Goal: Transaction & Acquisition: Purchase product/service

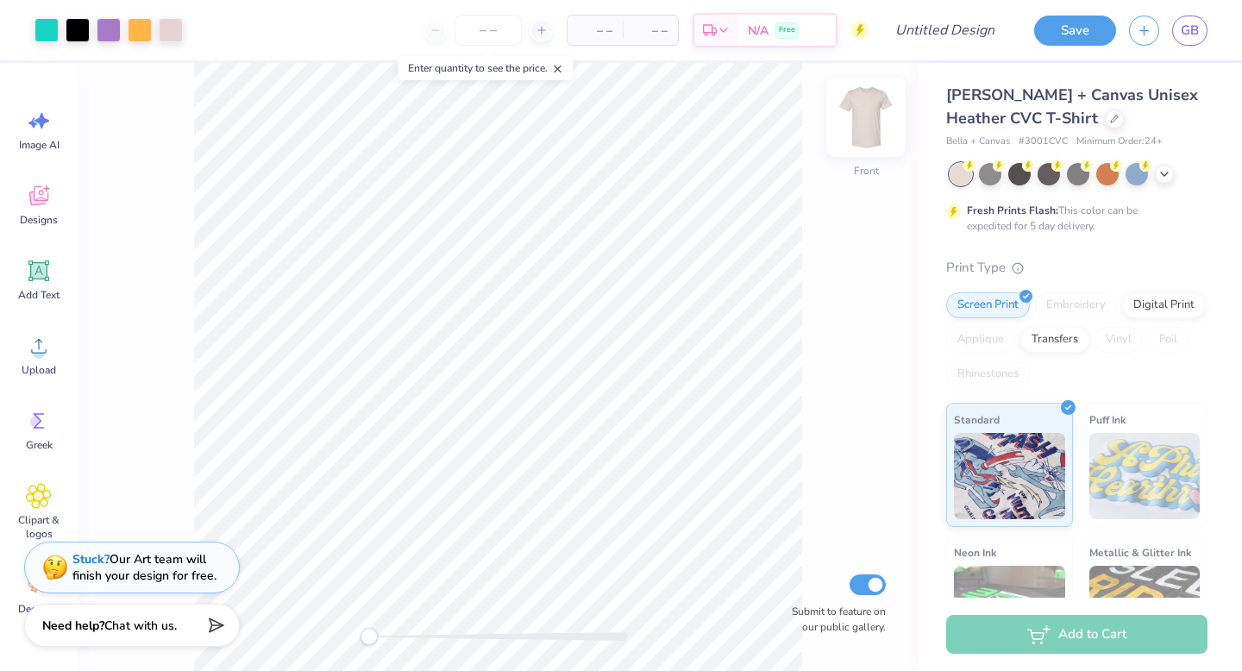
click at [872, 127] on img at bounding box center [865, 117] width 69 height 69
click at [872, 127] on img at bounding box center [866, 117] width 34 height 34
click at [1110, 119] on icon at bounding box center [1114, 117] width 9 height 9
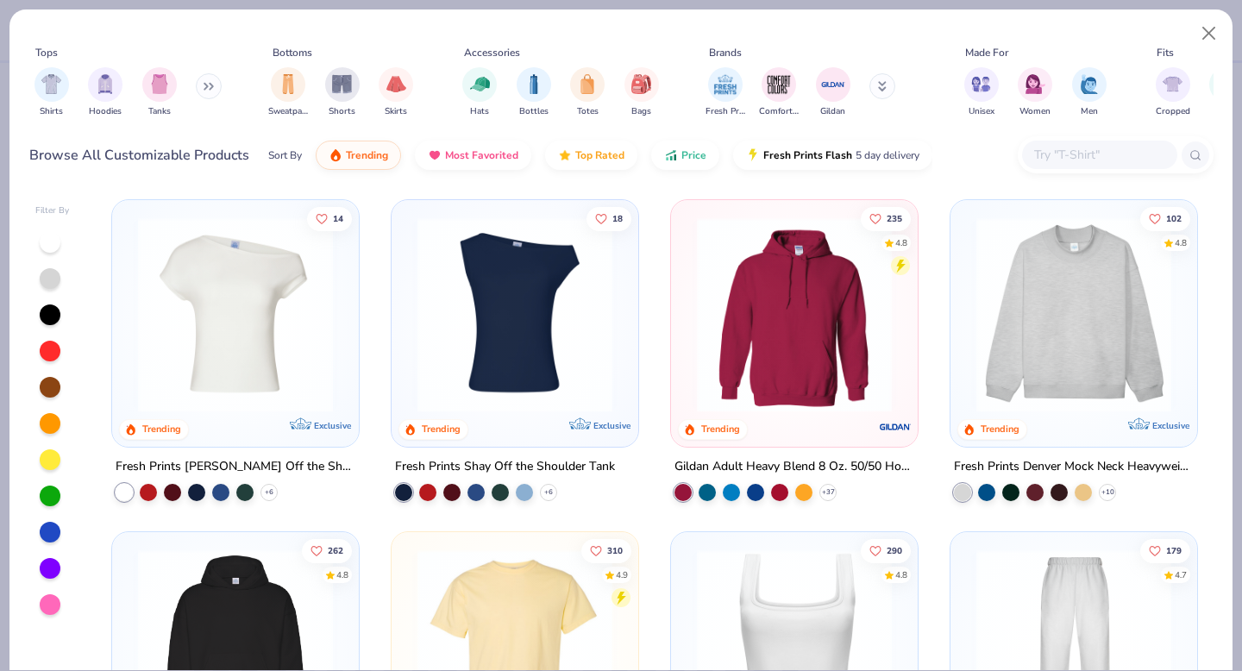
click at [759, 617] on img at bounding box center [794, 646] width 212 height 195
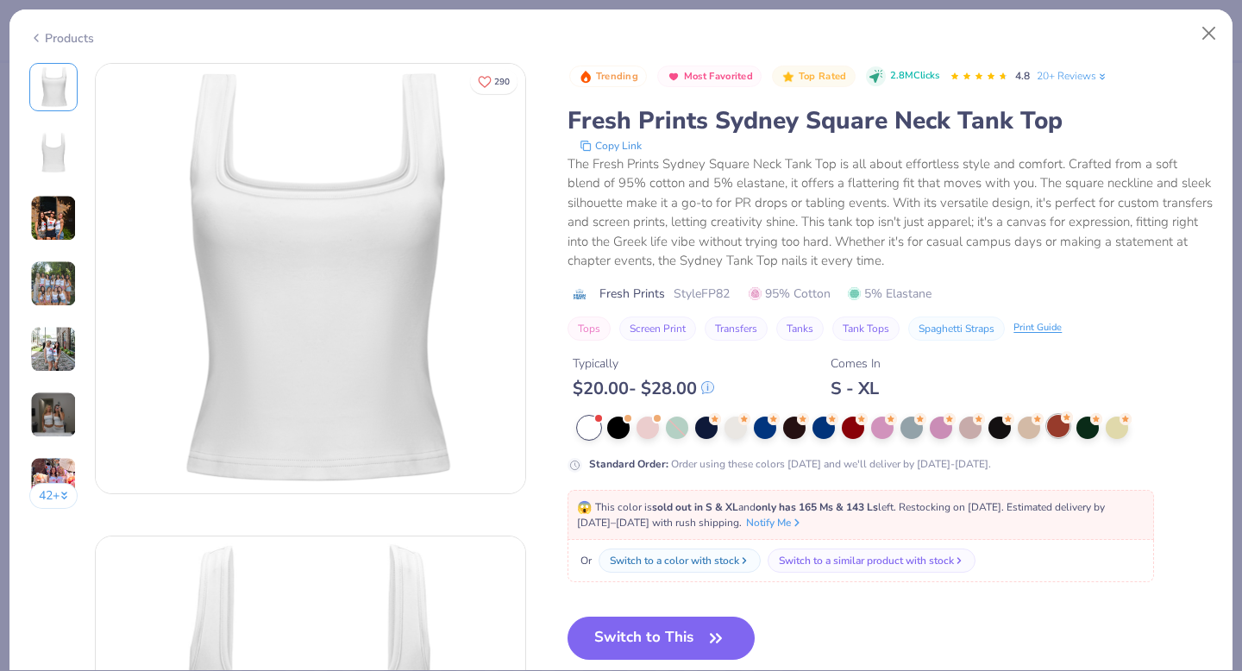
click at [1052, 429] on div at bounding box center [1058, 426] width 22 height 22
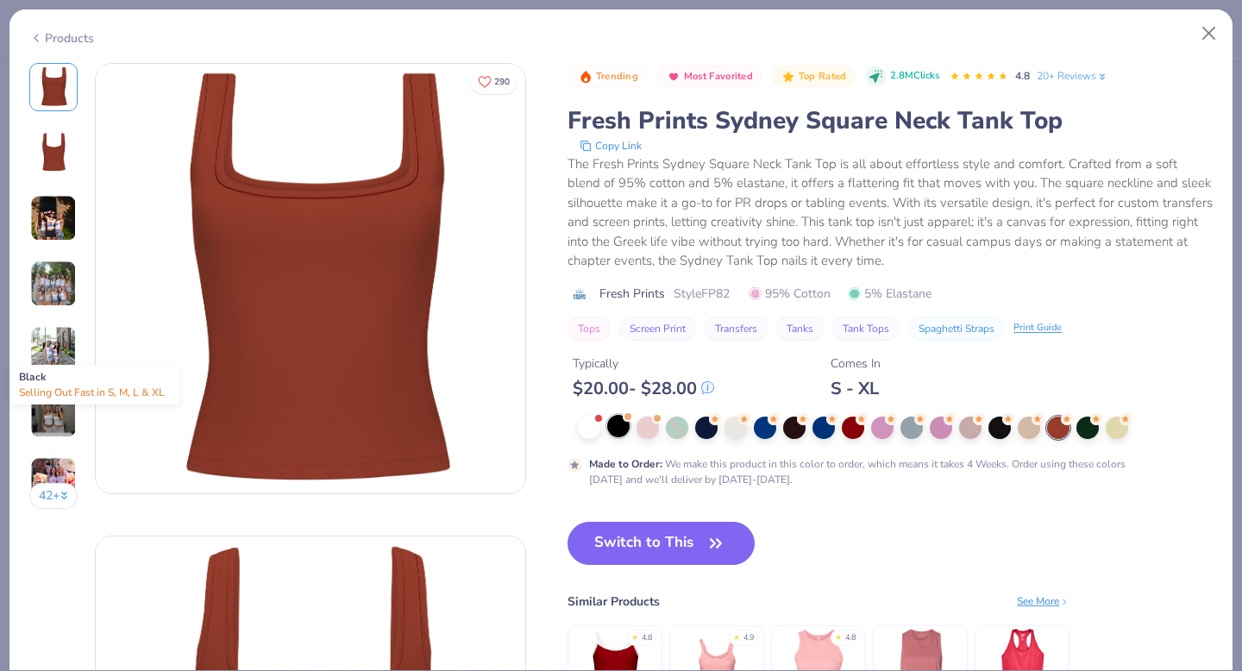
click at [618, 422] on div at bounding box center [618, 426] width 22 height 22
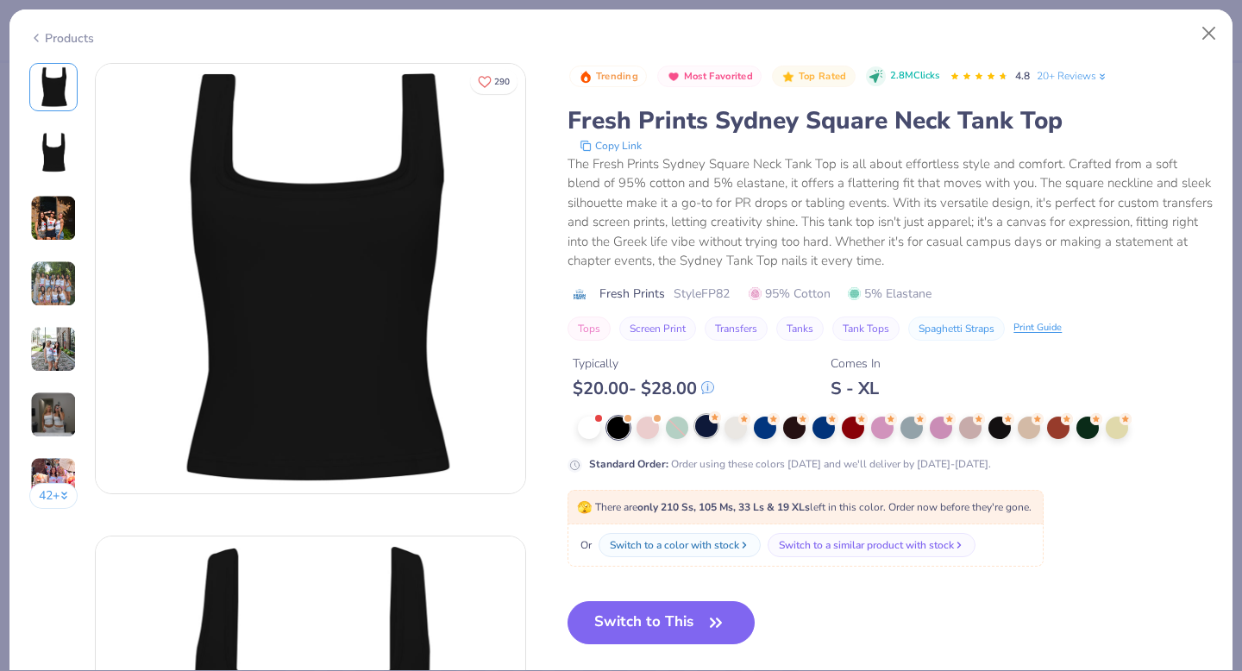
click at [713, 426] on div at bounding box center [706, 426] width 22 height 22
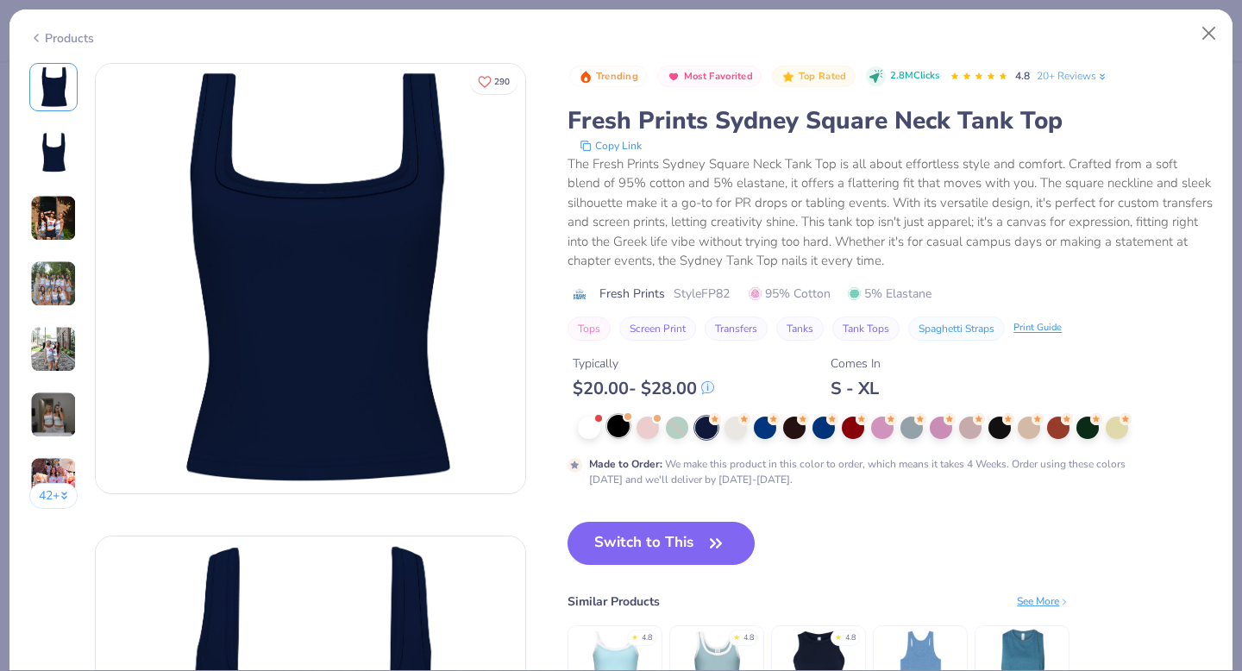
click at [623, 422] on div at bounding box center [618, 426] width 22 height 22
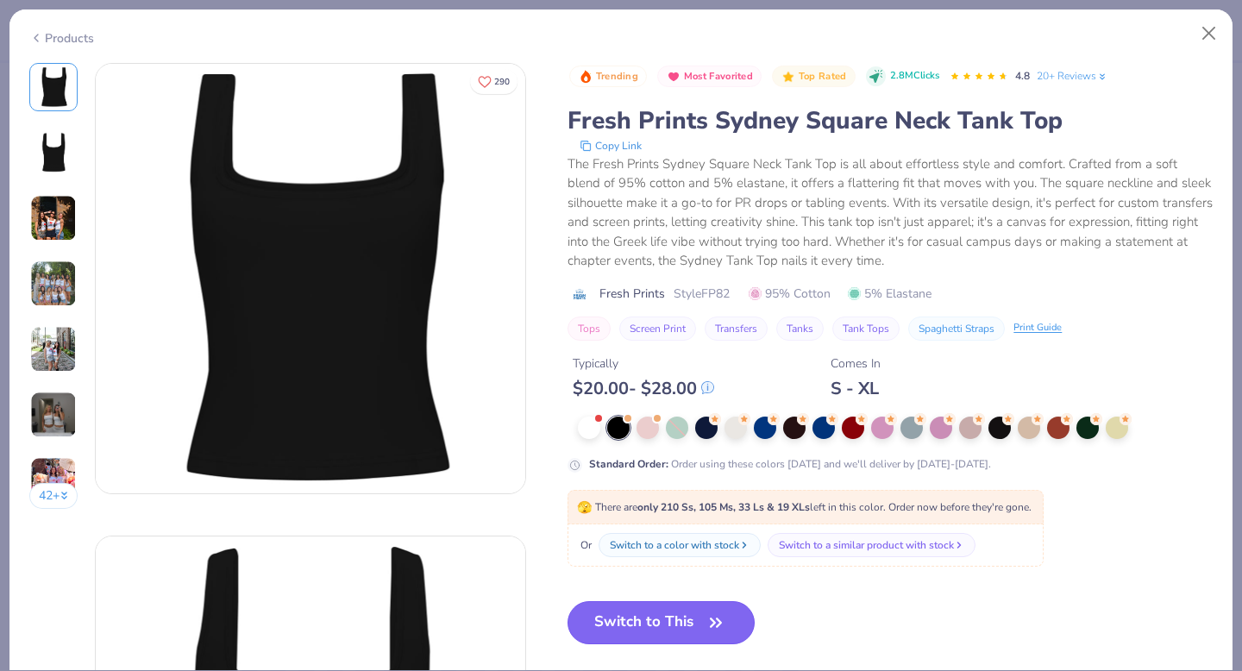
click at [673, 618] on button "Switch to This" at bounding box center [660, 622] width 187 height 43
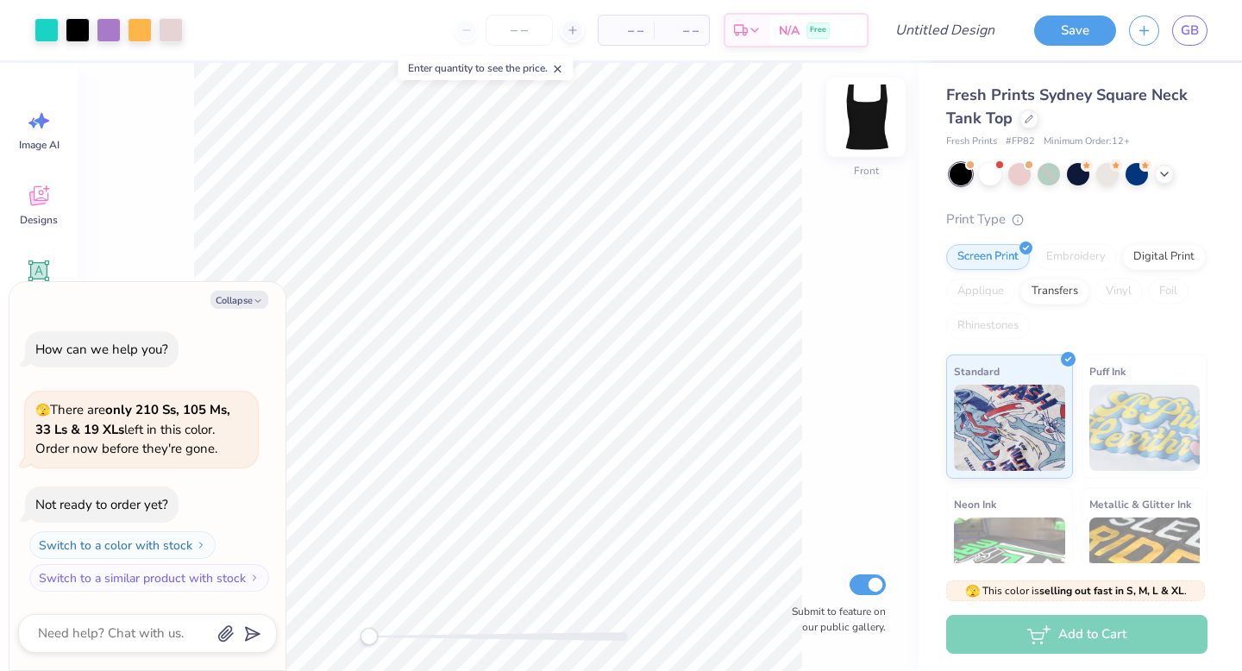
click at [853, 122] on img at bounding box center [865, 117] width 69 height 69
click at [850, 142] on img at bounding box center [865, 117] width 69 height 69
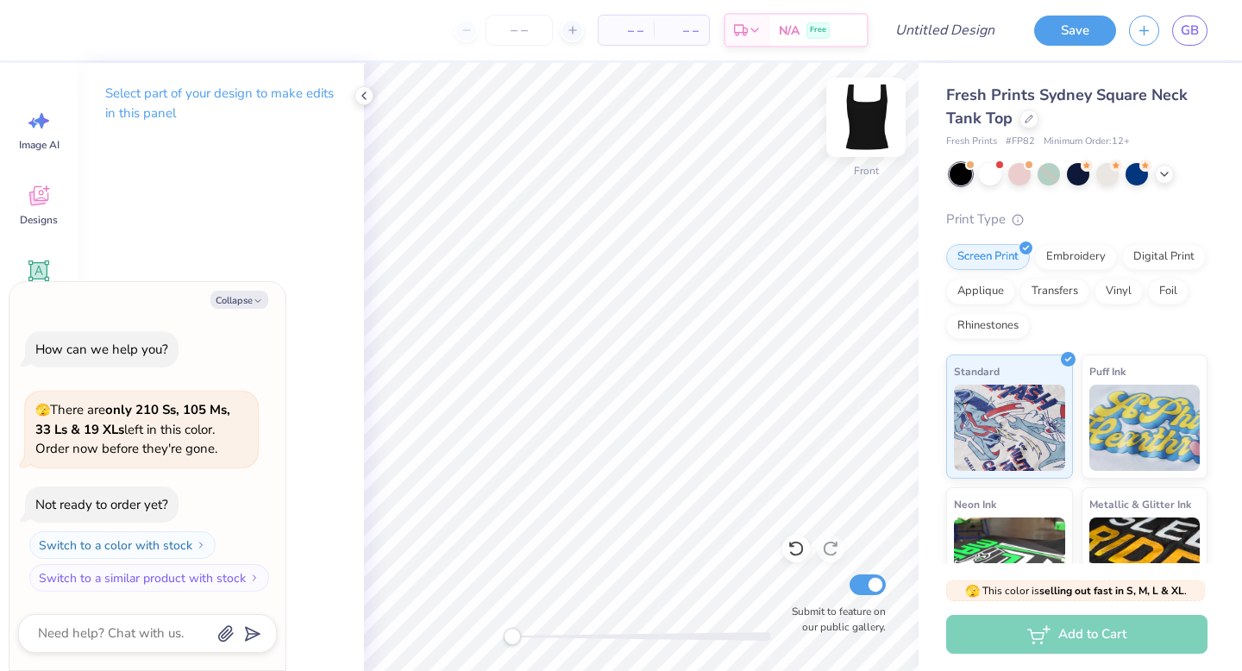
click at [866, 111] on img at bounding box center [865, 117] width 69 height 69
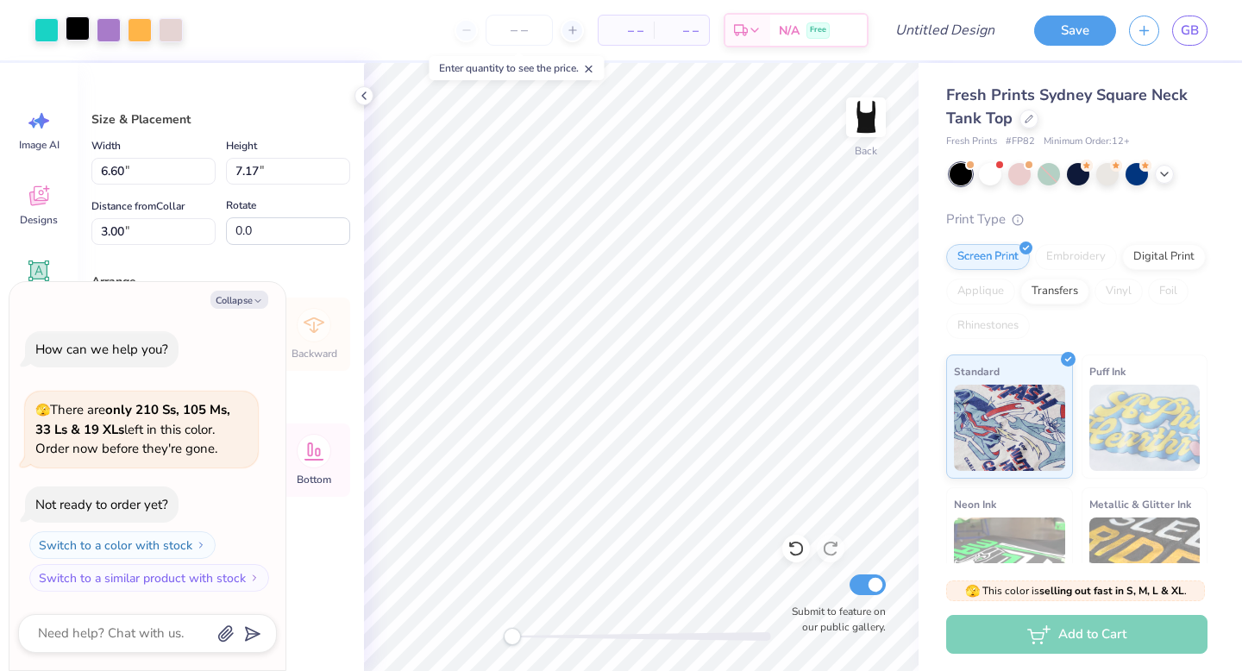
click at [87, 30] on div at bounding box center [78, 28] width 24 height 24
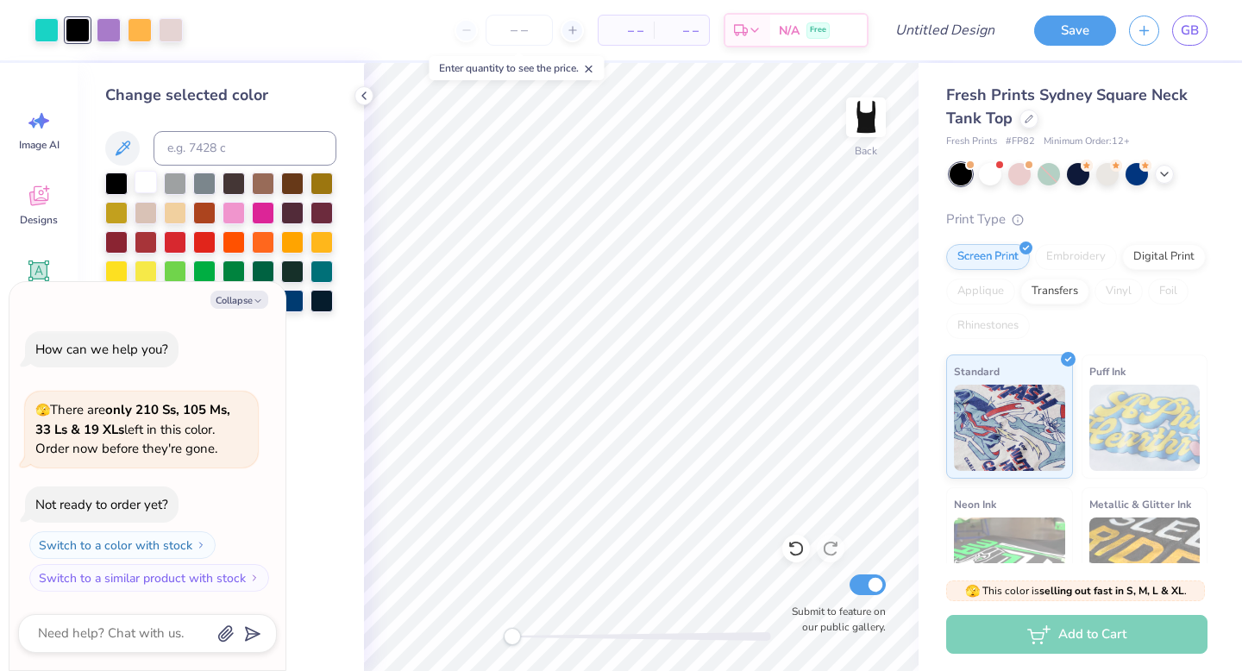
click at [147, 184] on div at bounding box center [146, 182] width 22 height 22
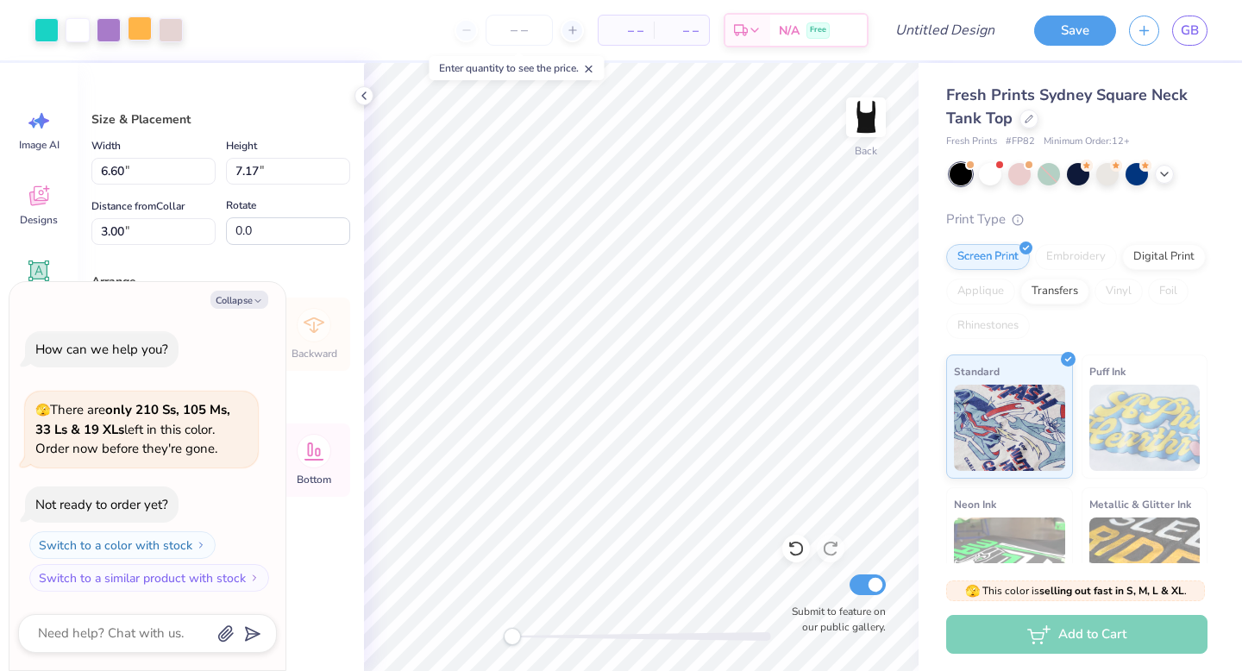
click at [136, 41] on div at bounding box center [140, 28] width 24 height 24
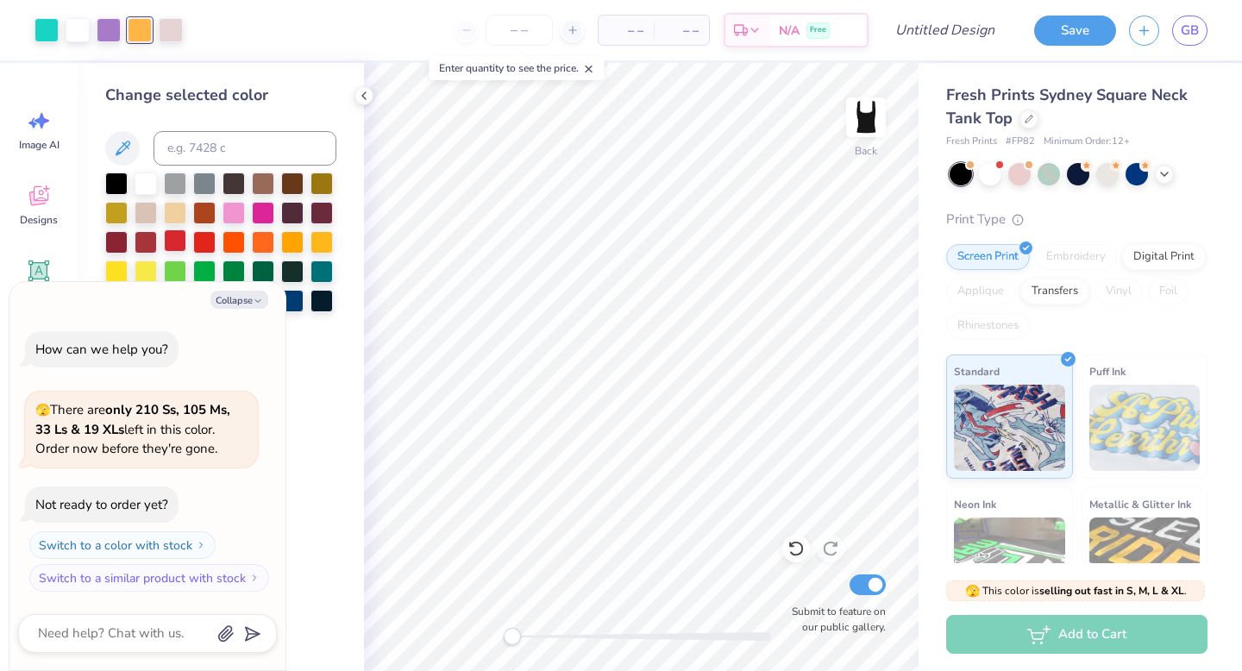
click at [172, 247] on div at bounding box center [175, 240] width 22 height 22
click at [255, 299] on polyline "button" at bounding box center [257, 300] width 5 height 3
type textarea "x"
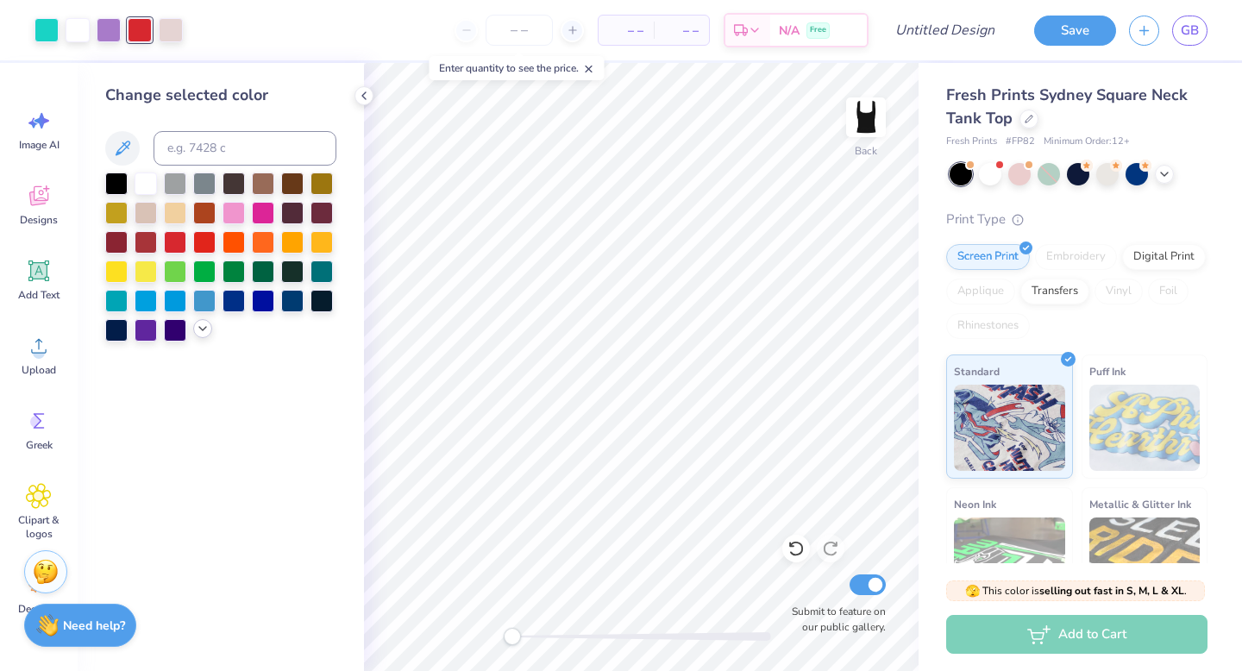
click at [199, 333] on icon at bounding box center [203, 329] width 14 height 14
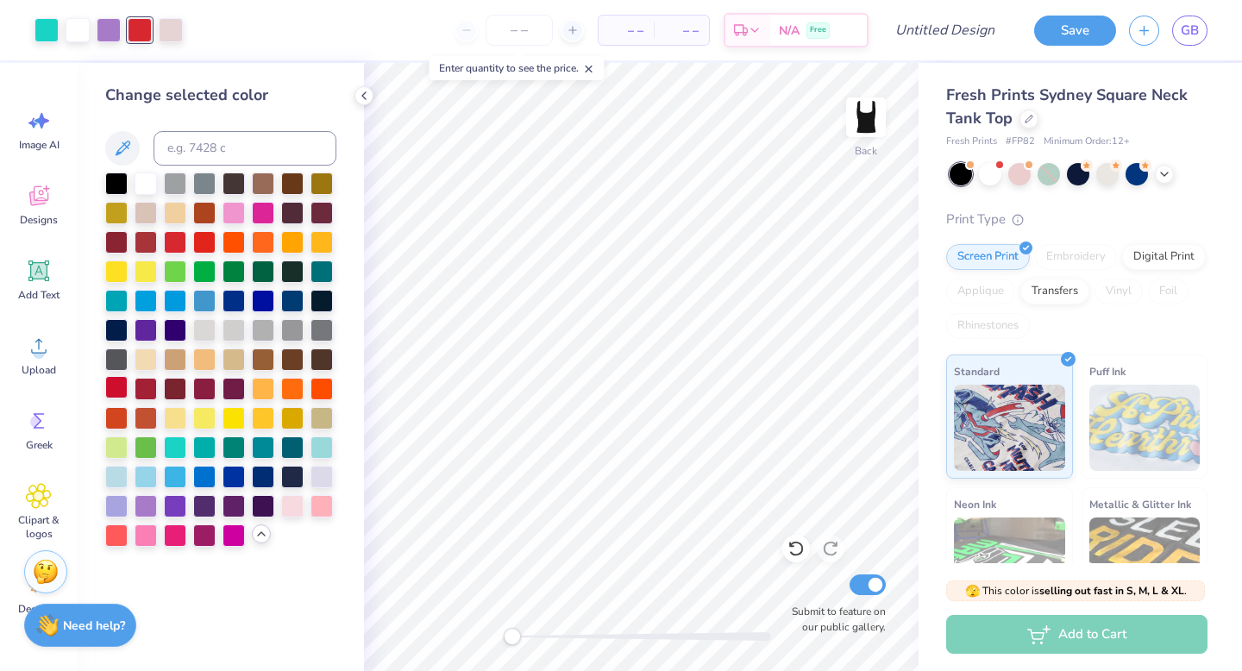
click at [111, 391] on div at bounding box center [116, 387] width 22 height 22
click at [54, 33] on div at bounding box center [46, 28] width 24 height 24
click at [119, 241] on div at bounding box center [116, 240] width 22 height 22
click at [172, 498] on div at bounding box center [175, 504] width 22 height 22
click at [142, 246] on div at bounding box center [146, 240] width 22 height 22
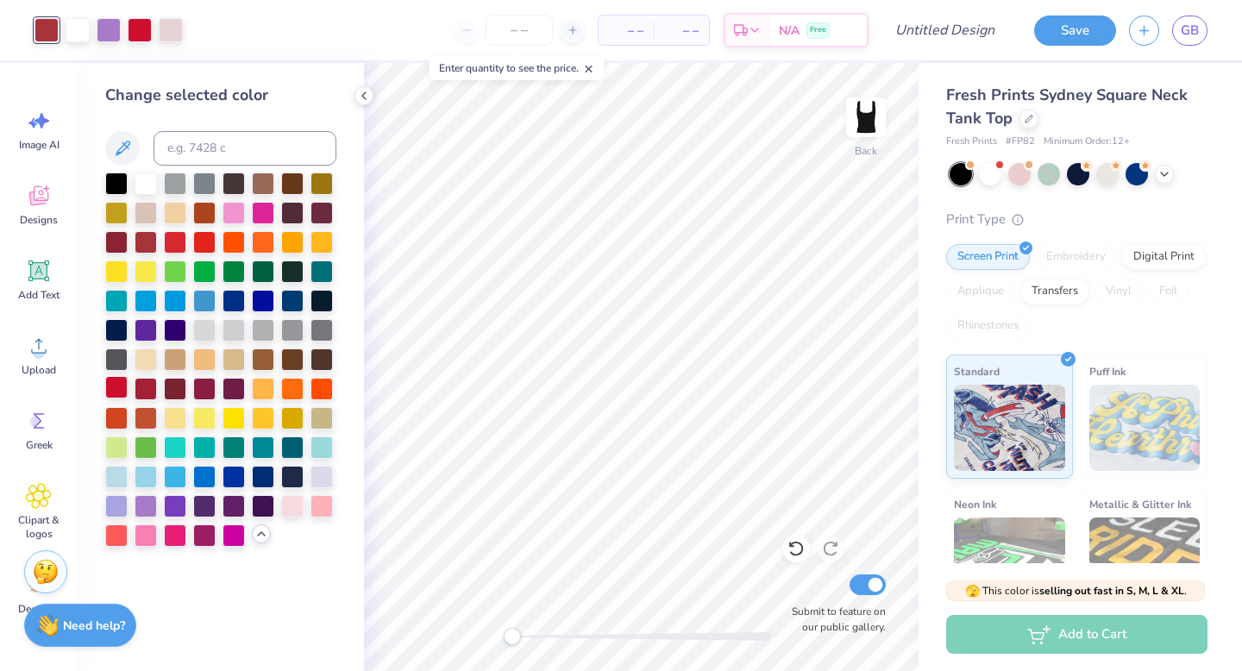
click at [116, 391] on div at bounding box center [116, 387] width 22 height 22
click at [107, 25] on div at bounding box center [109, 28] width 24 height 24
